Goal: Answer question/provide support

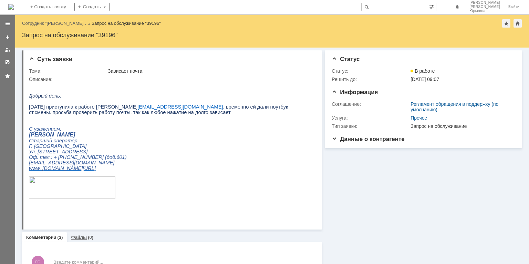
click at [88, 236] on div "(0)" at bounding box center [91, 237] width 6 height 5
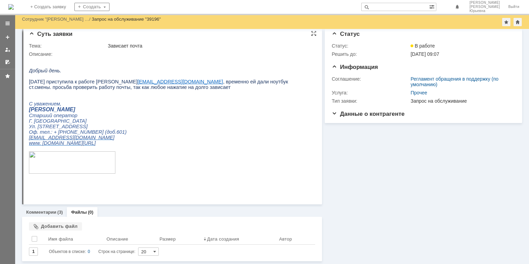
scroll to position [6, 0]
click at [54, 227] on div "Добавить файл" at bounding box center [55, 227] width 53 height 8
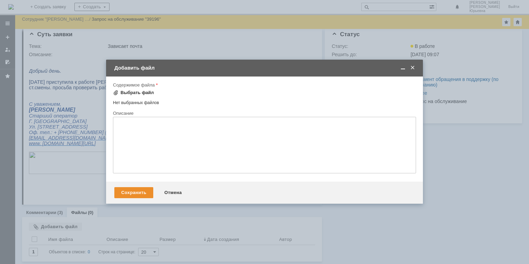
click at [146, 93] on div "Выбрать файл" at bounding box center [137, 93] width 33 height 6
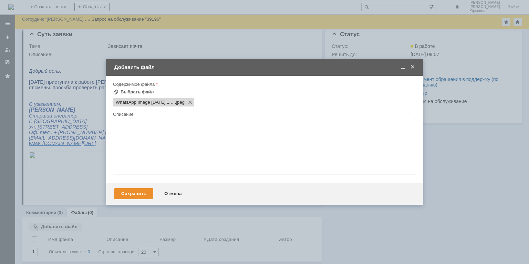
scroll to position [0, 0]
click at [143, 192] on div "Сохранить" at bounding box center [133, 193] width 39 height 11
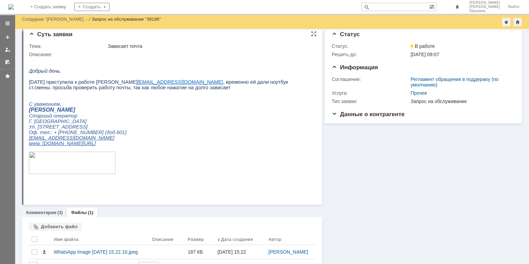
scroll to position [31, 0]
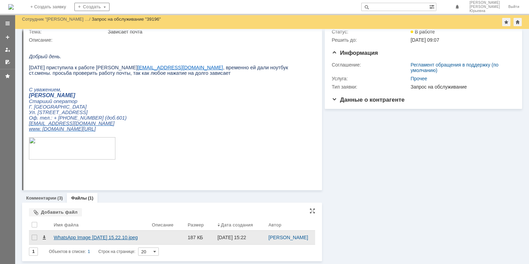
click at [102, 235] on div "WhatsApp Image 2025-08-12 at 15.22.10.jpeg" at bounding box center [100, 238] width 93 height 6
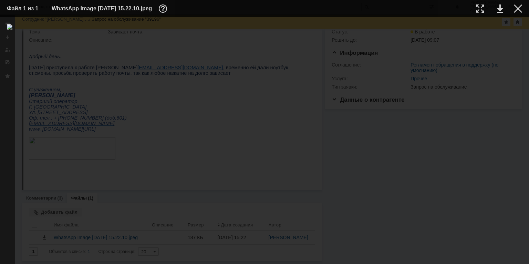
click at [382, 135] on div at bounding box center [264, 140] width 515 height 233
click at [55, 210] on div at bounding box center [264, 140] width 515 height 233
click at [48, 187] on div at bounding box center [264, 140] width 515 height 233
click at [518, 11] on div at bounding box center [518, 8] width 8 height 8
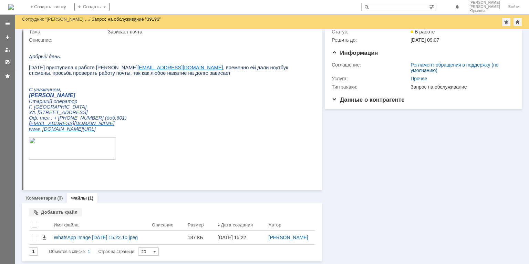
click at [37, 193] on div "Комментарии (3)" at bounding box center [44, 198] width 45 height 10
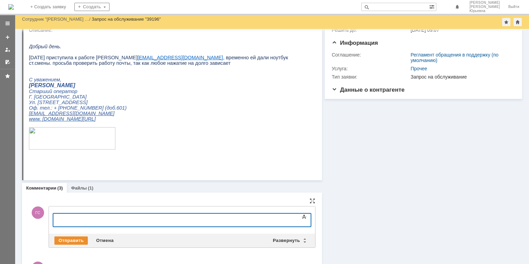
scroll to position [203, 0]
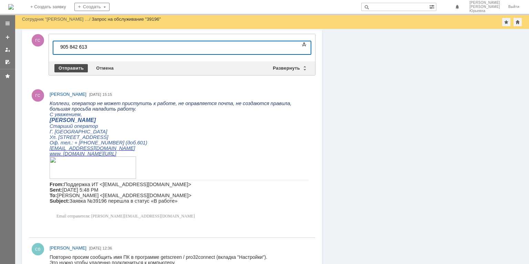
click at [79, 69] on div "Отправить" at bounding box center [70, 68] width 33 height 8
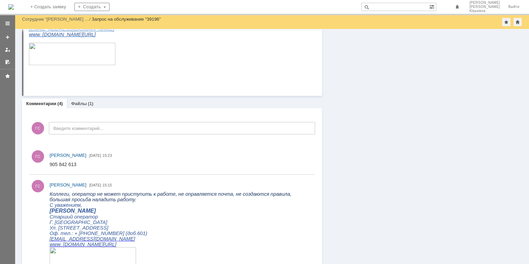
scroll to position [253, 0]
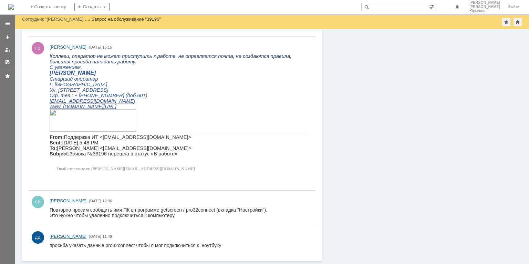
click at [77, 238] on span "[PERSON_NAME]" at bounding box center [68, 236] width 37 height 5
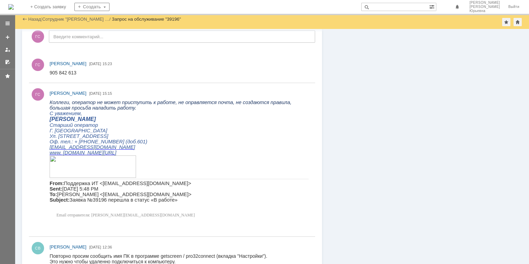
scroll to position [253, 0]
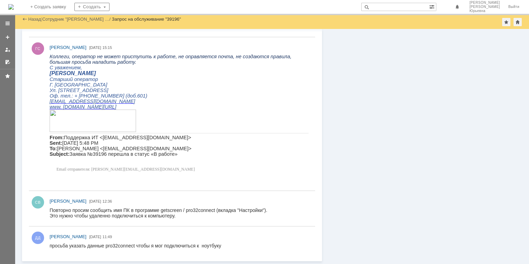
drag, startPoint x: 89, startPoint y: 238, endPoint x: 48, endPoint y: 238, distance: 41.0
click at [46, 237] on div "ДД Дударев Дмитрий 12.08.2025 11:49" at bounding box center [172, 241] width 286 height 24
copy link "ДД Дударев Дмитрий"
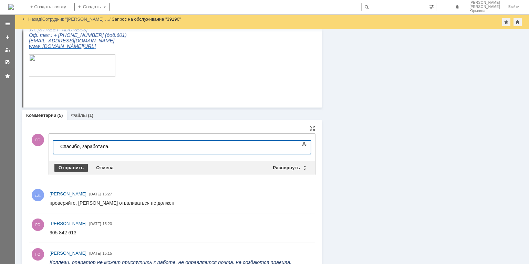
click at [75, 166] on div "Отправить" at bounding box center [70, 168] width 33 height 8
